Goal: Communication & Community: Answer question/provide support

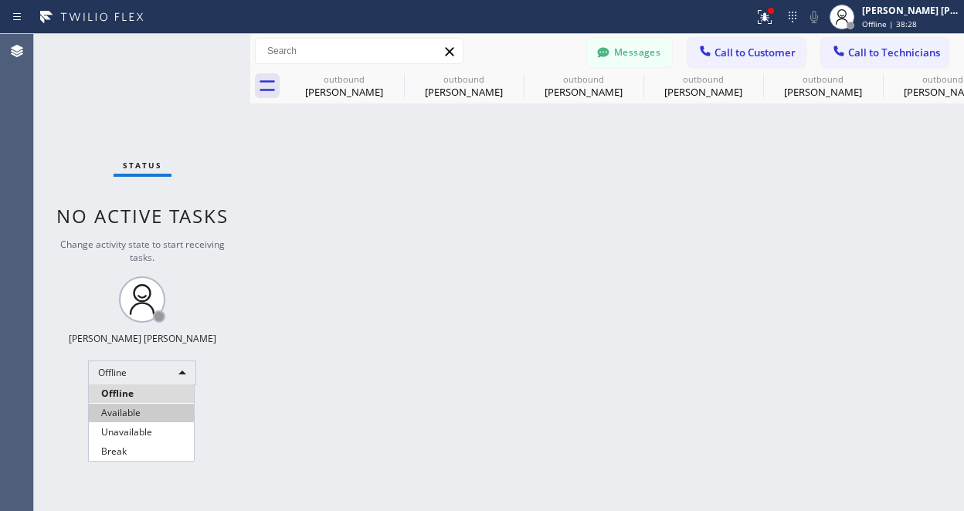
click at [142, 408] on li "Available" at bounding box center [141, 413] width 105 height 19
drag, startPoint x: 761, startPoint y: 51, endPoint x: 668, endPoint y: 131, distance: 123.2
click at [761, 53] on span "Call to Customer" at bounding box center [754, 53] width 81 height 14
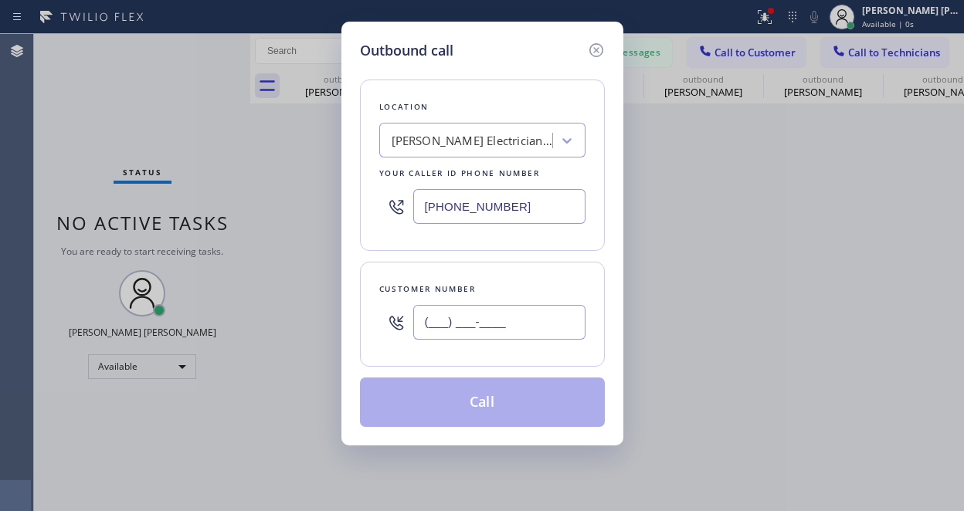
click at [489, 325] on input "(___) ___-____" at bounding box center [499, 322] width 172 height 35
paste input "408) 455-0170"
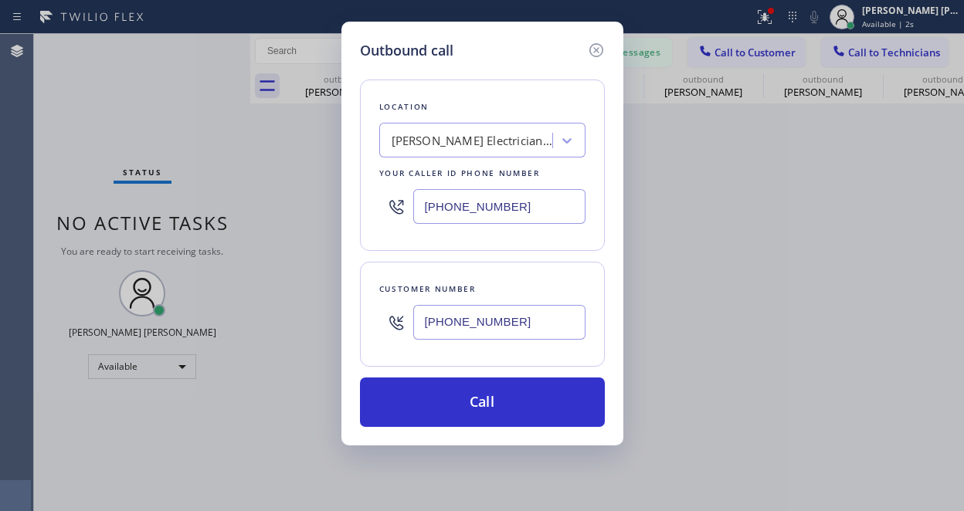
type input "[PHONE_NUMBER]"
click at [154, 413] on div "Outbound call Location [PERSON_NAME] Electricians Company Your caller id phone …" at bounding box center [482, 255] width 964 height 511
click at [439, 146] on div "[PERSON_NAME] Electricians Company" at bounding box center [473, 141] width 162 height 18
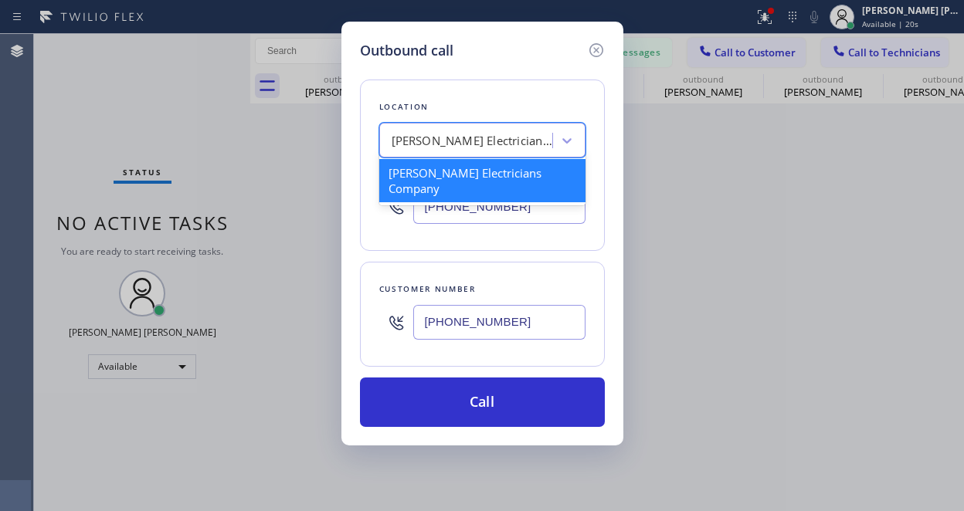
paste input "Electrical Land [GEOGRAPHIC_DATA]"
type input "Electrical Land [GEOGRAPHIC_DATA]"
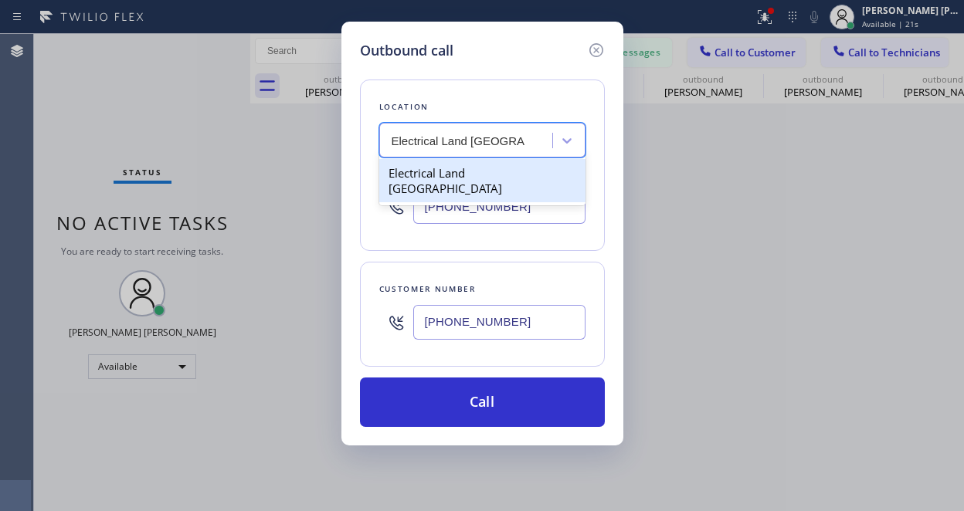
drag, startPoint x: 449, startPoint y: 169, endPoint x: 453, endPoint y: 200, distance: 31.2
click at [450, 171] on div "Electrical Land [GEOGRAPHIC_DATA]" at bounding box center [482, 180] width 206 height 43
type input "[PHONE_NUMBER]"
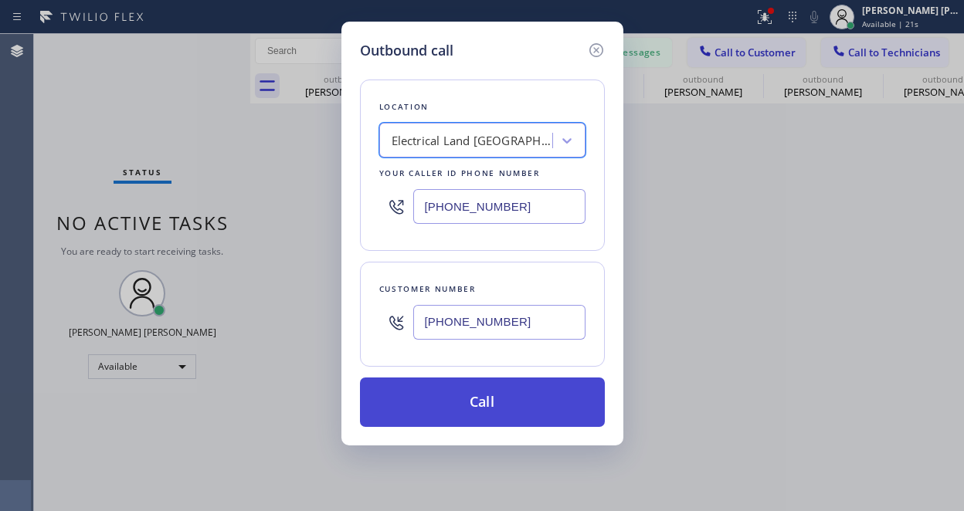
click at [501, 409] on button "Call" at bounding box center [482, 402] width 245 height 49
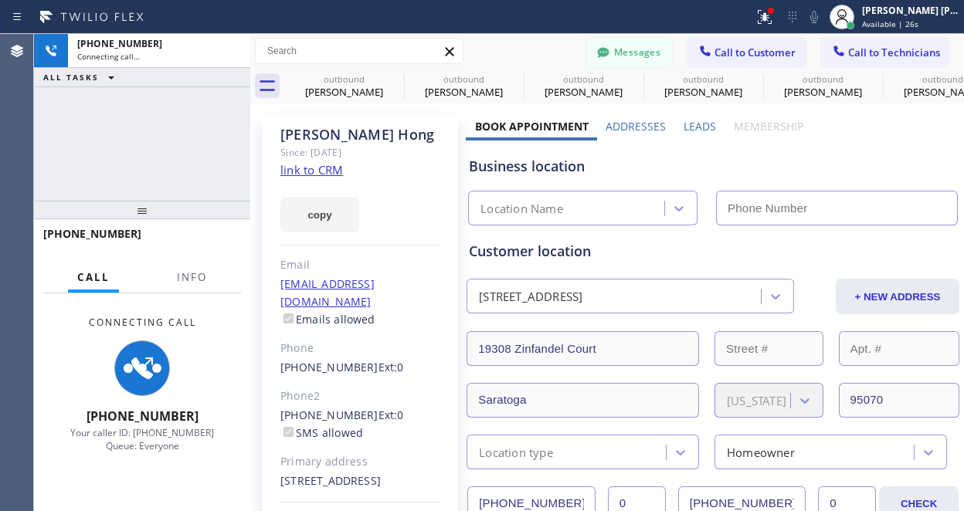
type input "[PHONE_NUMBER]"
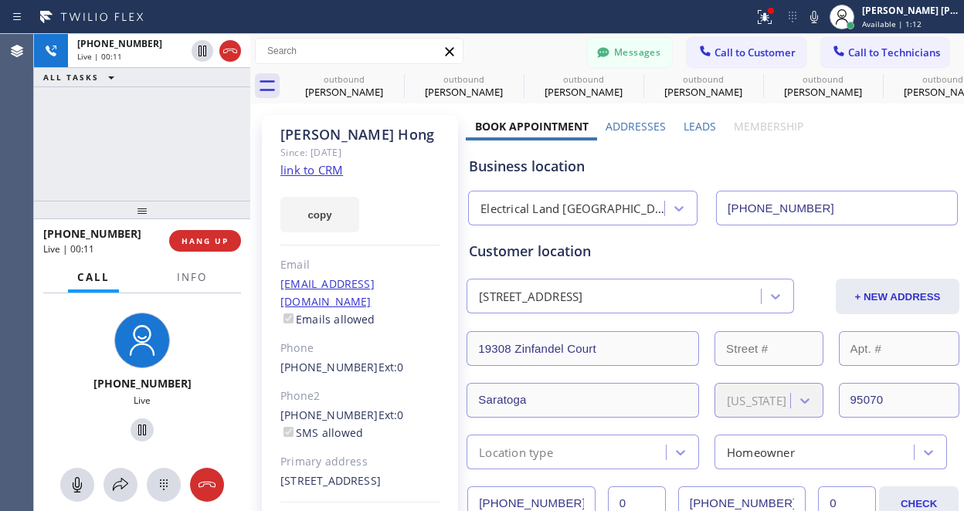
click at [115, 144] on div "[PHONE_NUMBER] Live | 00:11 ALL TASKS ALL TASKS ACTIVE TASKS TASKS IN WRAP UP" at bounding box center [142, 117] width 216 height 167
click at [187, 234] on button "HANG UP" at bounding box center [205, 241] width 72 height 22
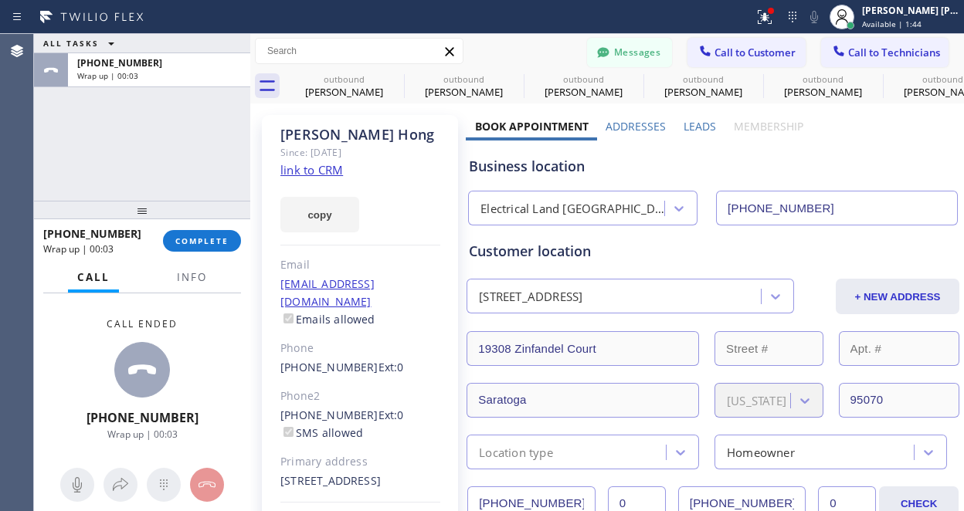
click at [110, 173] on div "ALL TASKS ALL TASKS ACTIVE TASKS TASKS IN WRAP UP [PHONE_NUMBER] Wrap up | 00:03" at bounding box center [142, 117] width 216 height 167
click at [605, 42] on button "Messages" at bounding box center [629, 52] width 85 height 29
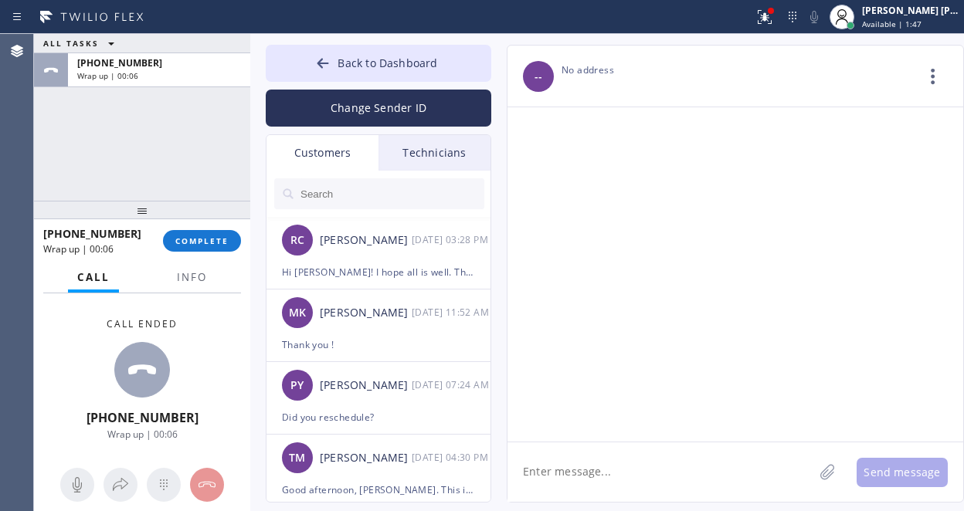
click at [381, 191] on input "text" at bounding box center [391, 193] width 185 height 31
paste input "Electrical Land [GEOGRAPHIC_DATA]"
type input "Electrical Land [GEOGRAPHIC_DATA]"
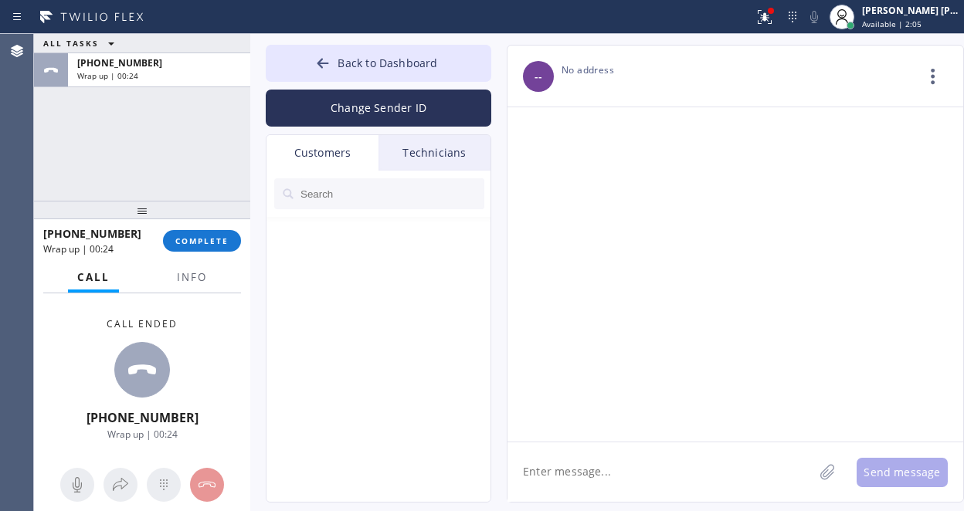
click at [140, 144] on div "ALL TASKS ALL TASKS ACTIVE TASKS TASKS IN WRAP UP [PHONE_NUMBER] Wrap up | 00:24" at bounding box center [142, 117] width 216 height 167
click at [191, 246] on span "COMPLETE" at bounding box center [201, 241] width 53 height 11
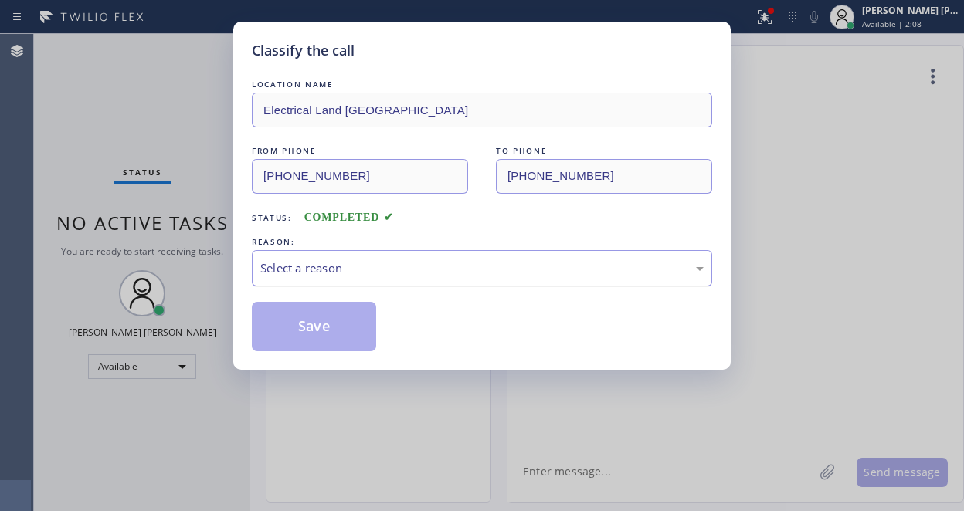
click at [404, 273] on div "Select a reason" at bounding box center [481, 268] width 443 height 18
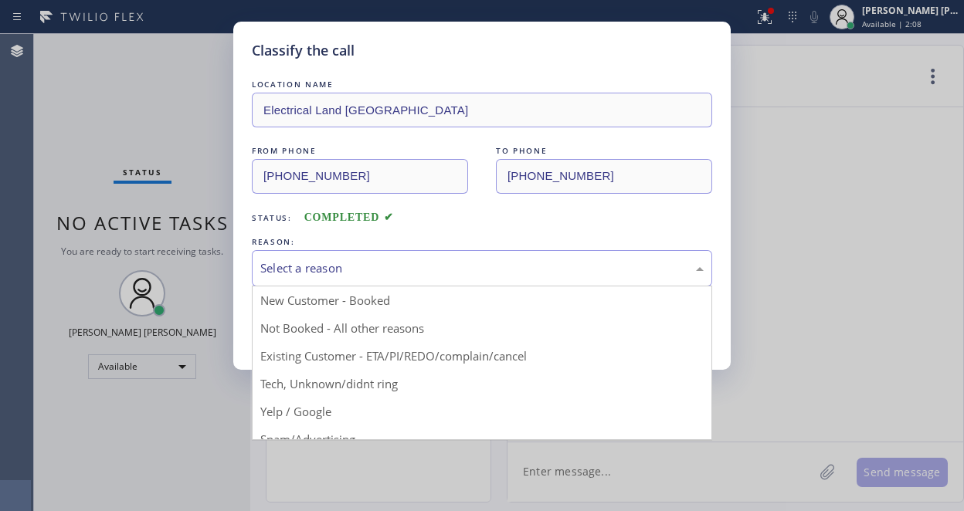
drag, startPoint x: 404, startPoint y: 365, endPoint x: 378, endPoint y: 371, distance: 26.8
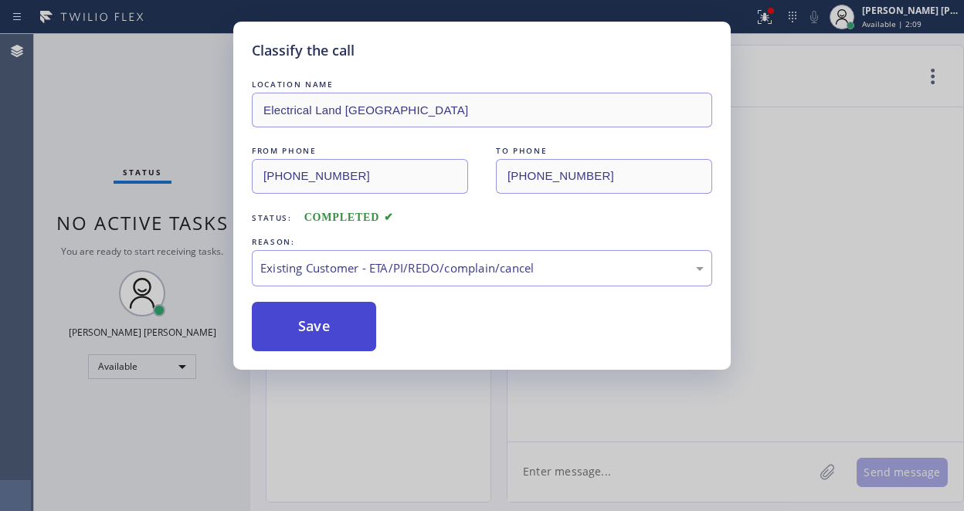
click at [322, 335] on button "Save" at bounding box center [314, 326] width 124 height 49
click at [331, 324] on div at bounding box center [378, 354] width 225 height 367
click at [334, 320] on div at bounding box center [378, 354] width 225 height 367
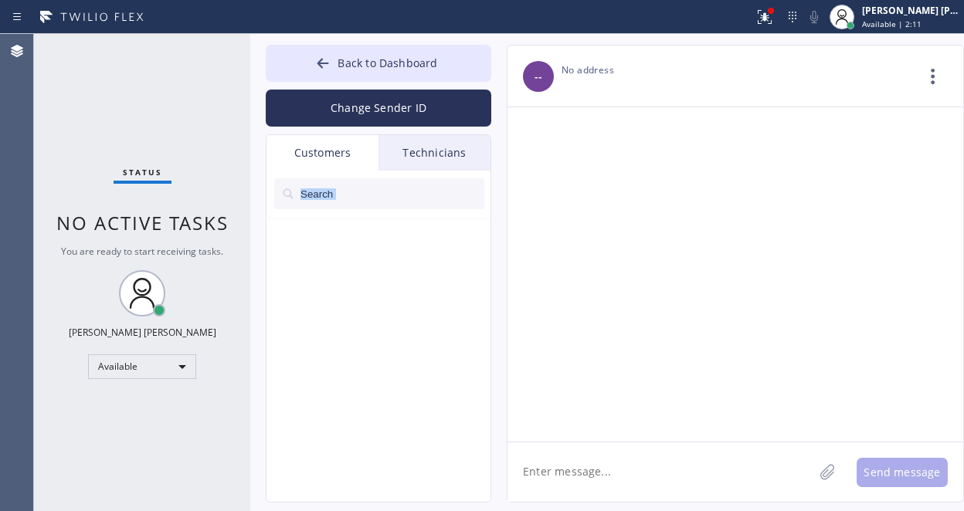
click at [334, 320] on div at bounding box center [378, 354] width 225 height 367
click at [345, 52] on button "Back to Dashboard" at bounding box center [378, 63] width 225 height 37
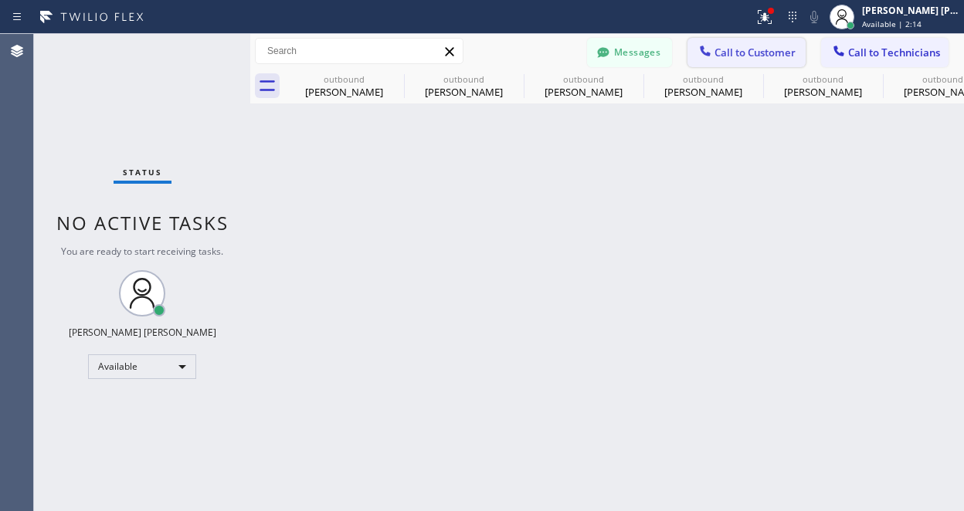
click at [739, 48] on span "Call to Customer" at bounding box center [754, 53] width 81 height 14
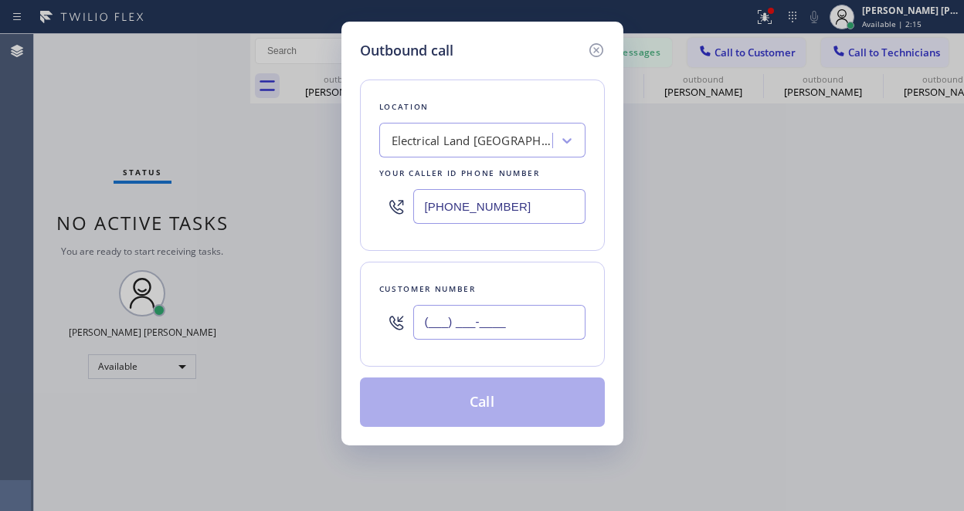
click at [484, 334] on input "(___) ___-____" at bounding box center [499, 322] width 172 height 35
paste input "408) 455-0170"
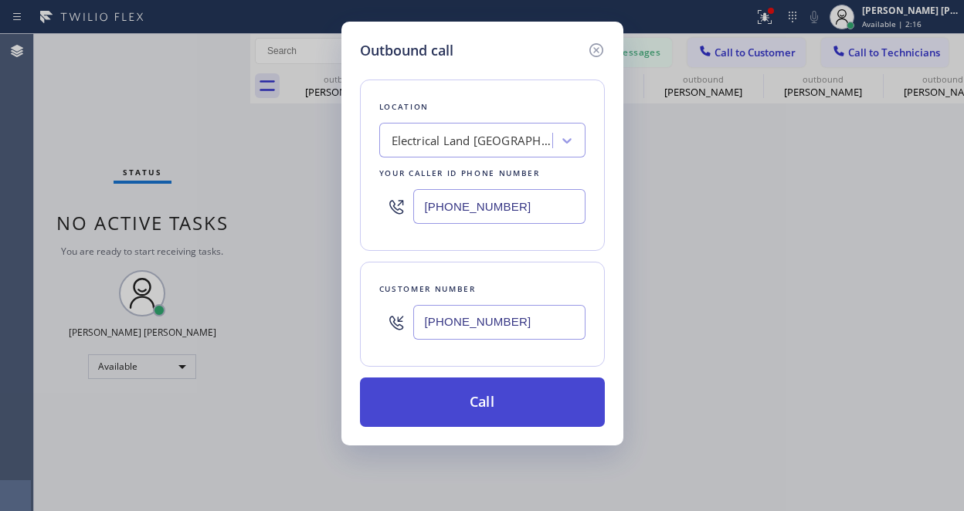
type input "[PHONE_NUMBER]"
click at [473, 405] on button "Call" at bounding box center [482, 402] width 245 height 49
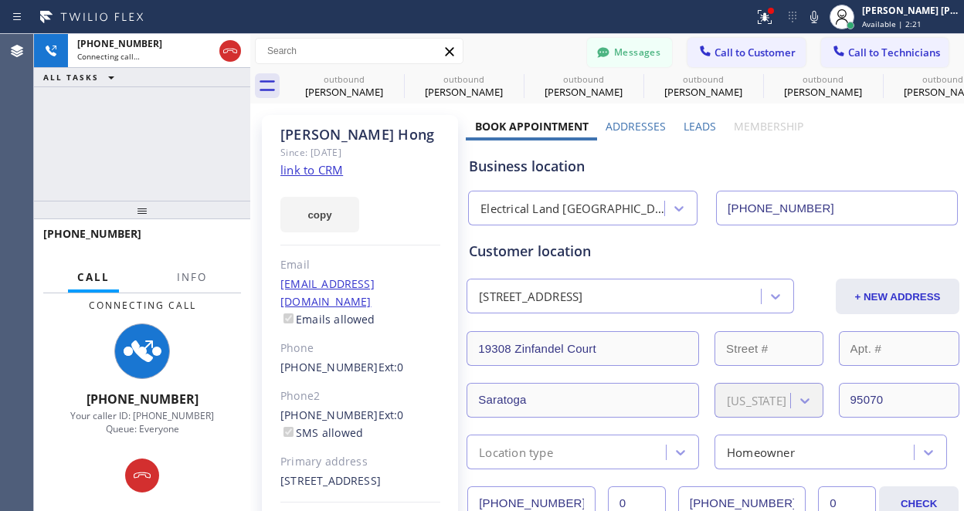
type input "[PHONE_NUMBER]"
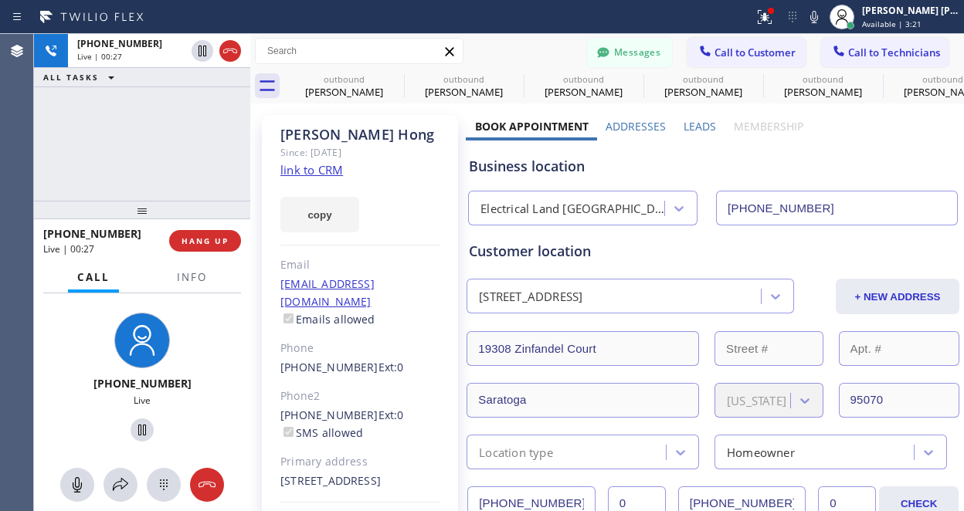
click at [119, 162] on div "[PHONE_NUMBER] Live | 00:27 ALL TASKS ALL TASKS ACTIVE TASKS TASKS IN WRAP UP" at bounding box center [142, 117] width 216 height 167
click at [209, 248] on button "HANG UP" at bounding box center [205, 241] width 72 height 22
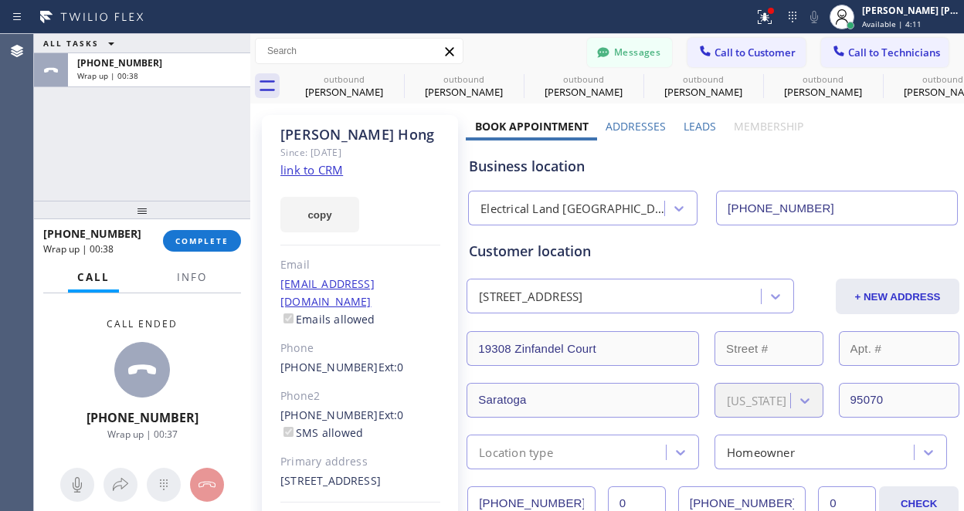
click at [112, 162] on div "ALL TASKS ALL TASKS ACTIVE TASKS TASKS IN WRAP UP [PHONE_NUMBER] Wrap up | 00:38" at bounding box center [142, 117] width 216 height 167
click at [184, 251] on button "COMPLETE" at bounding box center [202, 241] width 78 height 22
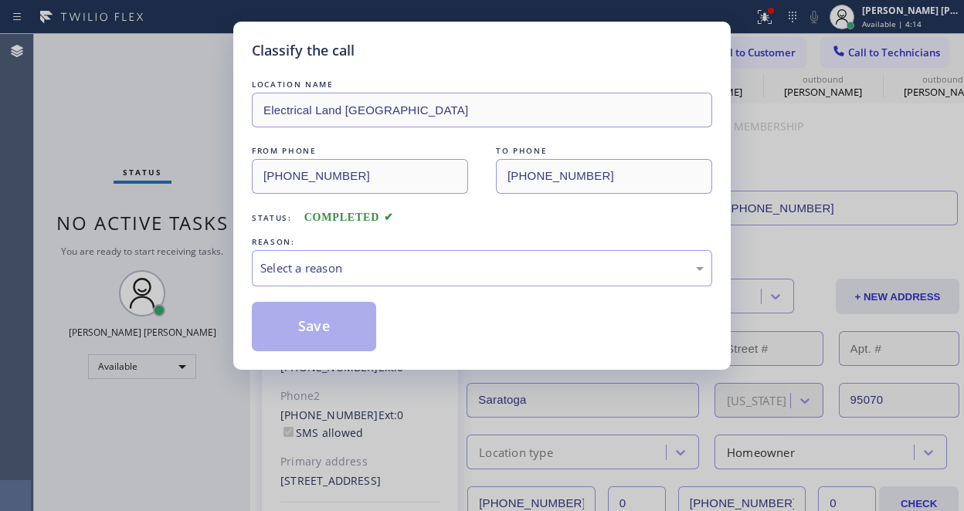
click at [427, 231] on div "LOCATION NAME Electrical Land [GEOGRAPHIC_DATA] FROM PHONE [PHONE_NUMBER] TO PH…" at bounding box center [482, 213] width 460 height 275
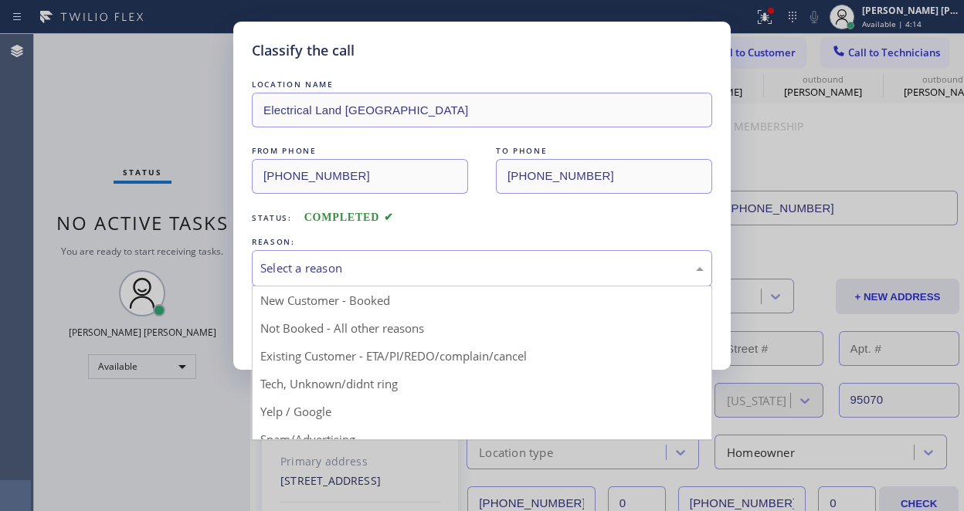
click at [424, 256] on div "Select a reason" at bounding box center [482, 268] width 460 height 36
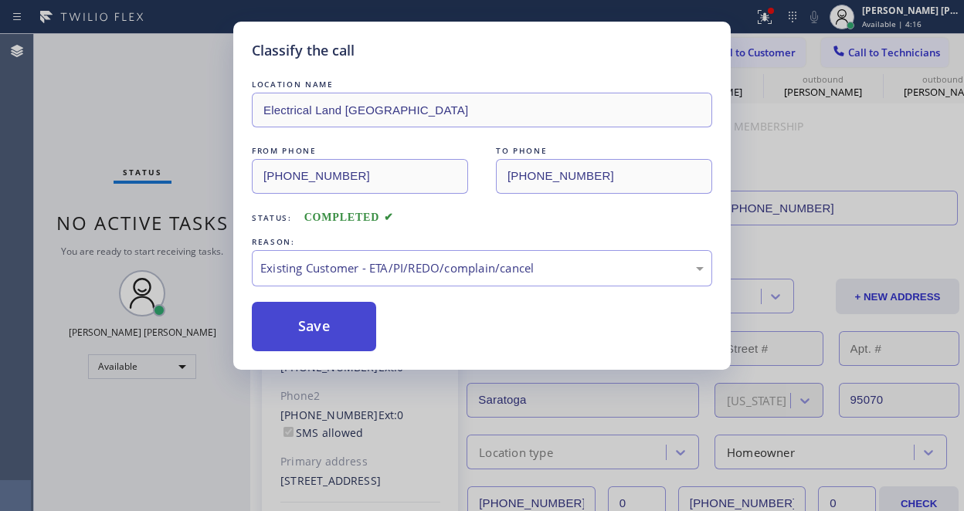
click at [341, 334] on button "Save" at bounding box center [314, 326] width 124 height 49
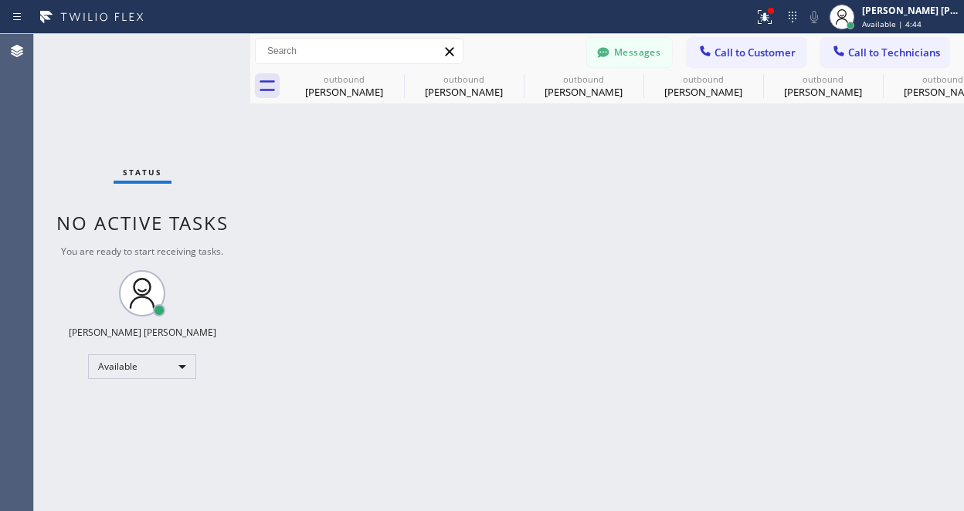
click at [89, 37] on div "Status No active tasks You are ready to start receiving tasks. [PERSON_NAME] [P…" at bounding box center [142, 272] width 216 height 477
click at [290, 418] on div "Back to Dashboard Change Sender ID Customers Technicians RC [PERSON_NAME] [DATE…" at bounding box center [607, 272] width 714 height 477
drag, startPoint x: 105, startPoint y: 84, endPoint x: 87, endPoint y: 4, distance: 82.3
click at [105, 76] on div "Status No active tasks You are ready to start receiving tasks. [PERSON_NAME] [P…" at bounding box center [142, 272] width 216 height 477
click at [168, 376] on div "Available" at bounding box center [142, 366] width 108 height 25
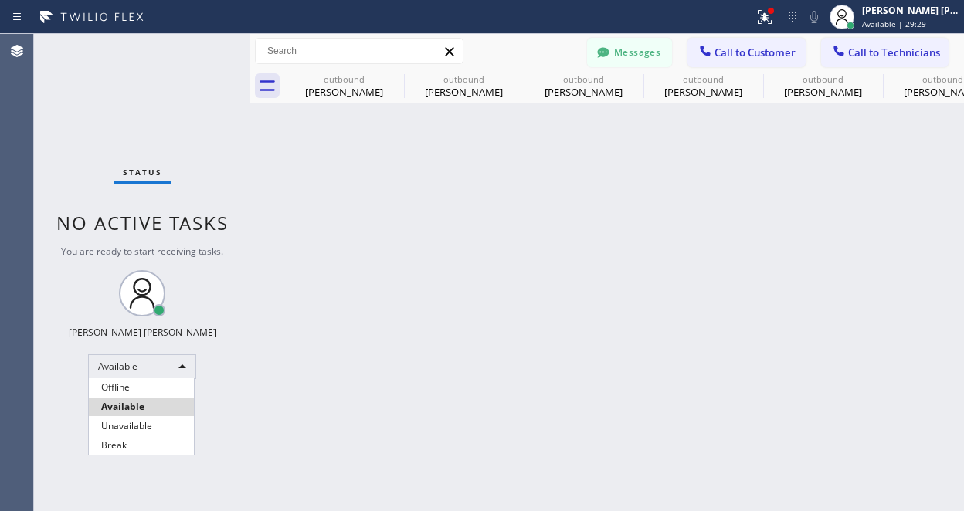
click at [144, 389] on li "Offline" at bounding box center [141, 387] width 105 height 19
